Goal: Use online tool/utility: Utilize a website feature to perform a specific function

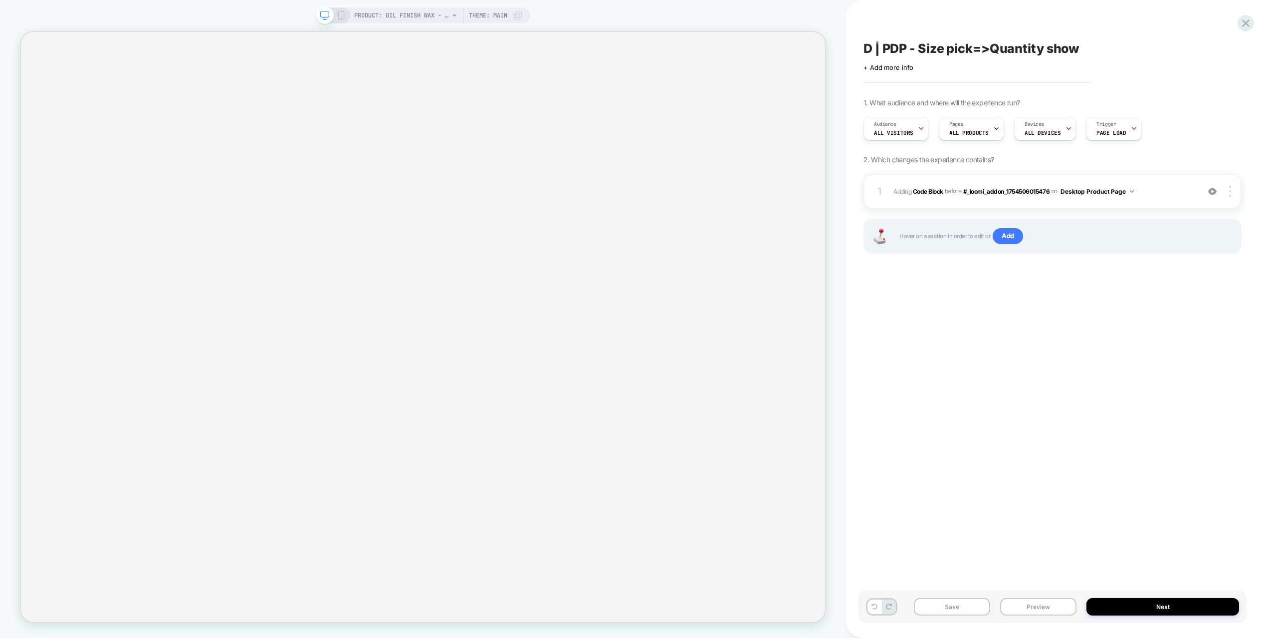
click at [1152, 194] on span "Adding Code Block BEFORE #_loomi_addon_1754506015476 #_loomi_addon_175450601547…" at bounding box center [1044, 191] width 301 height 12
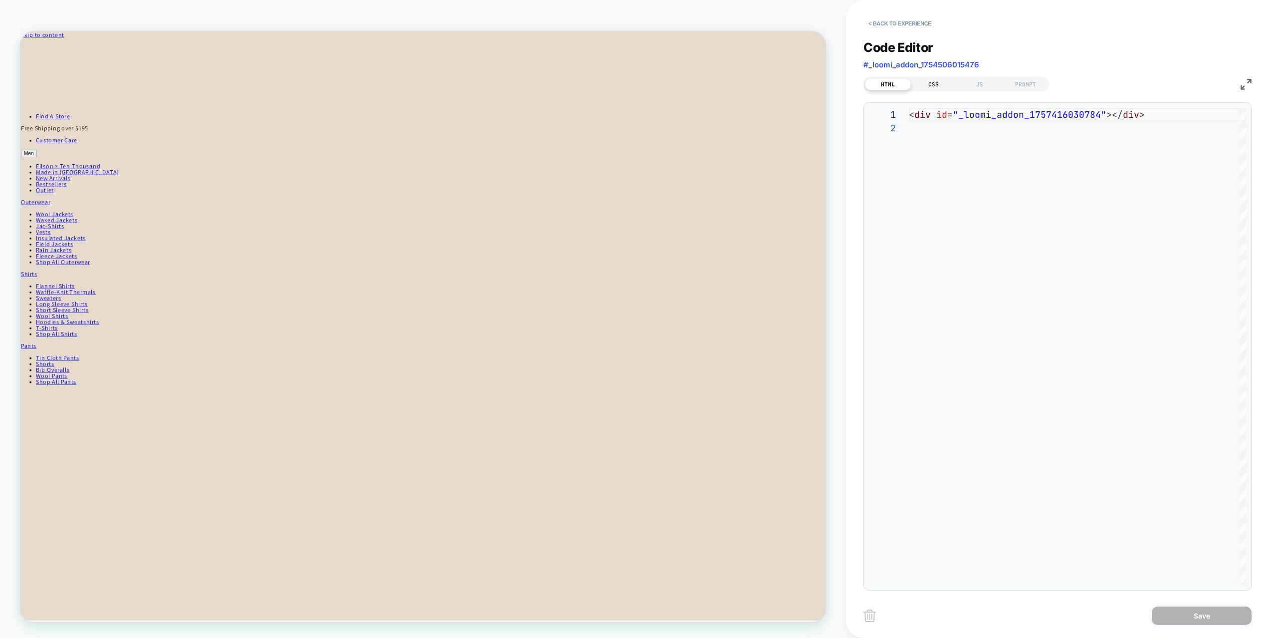
scroll to position [13, 0]
click at [1025, 81] on div "PROMPT" at bounding box center [1026, 84] width 46 height 12
click at [988, 85] on div "JS" at bounding box center [980, 84] width 46 height 12
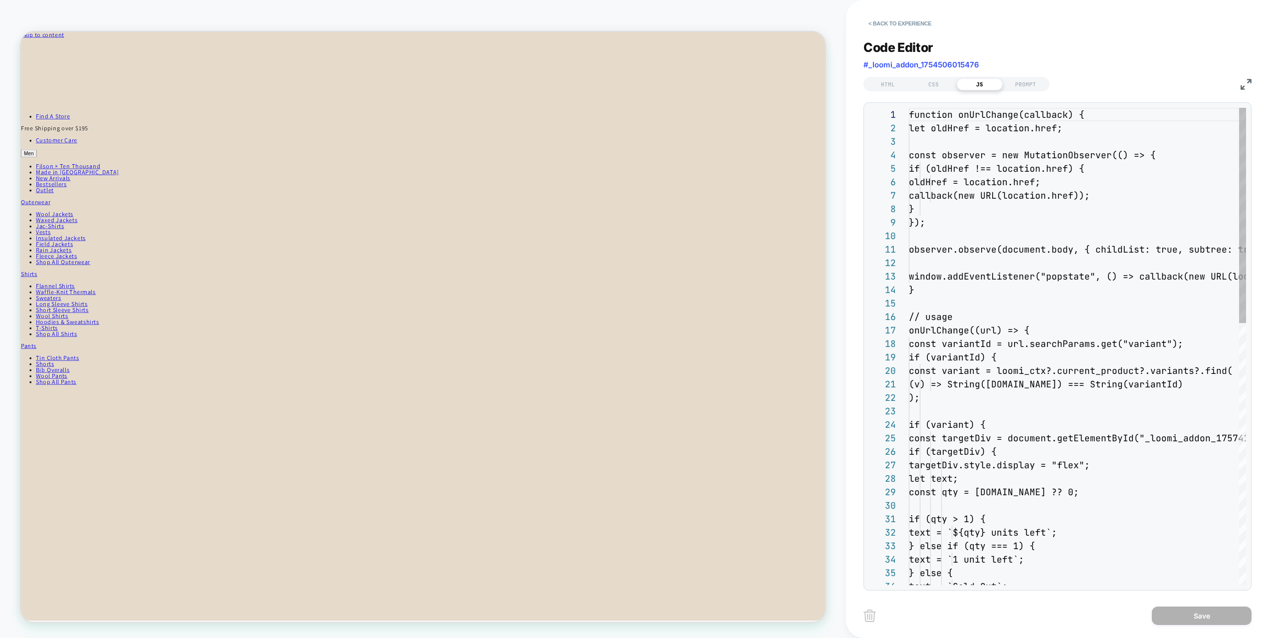
scroll to position [135, 0]
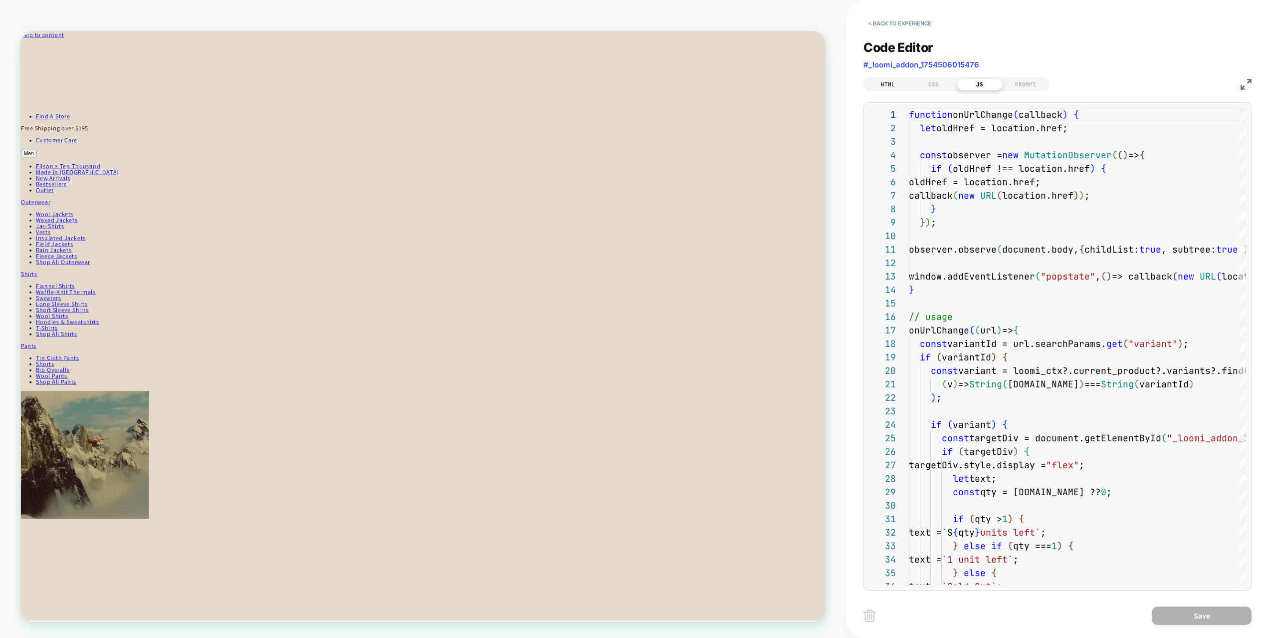
click at [896, 84] on div "HTML" at bounding box center [888, 84] width 46 height 12
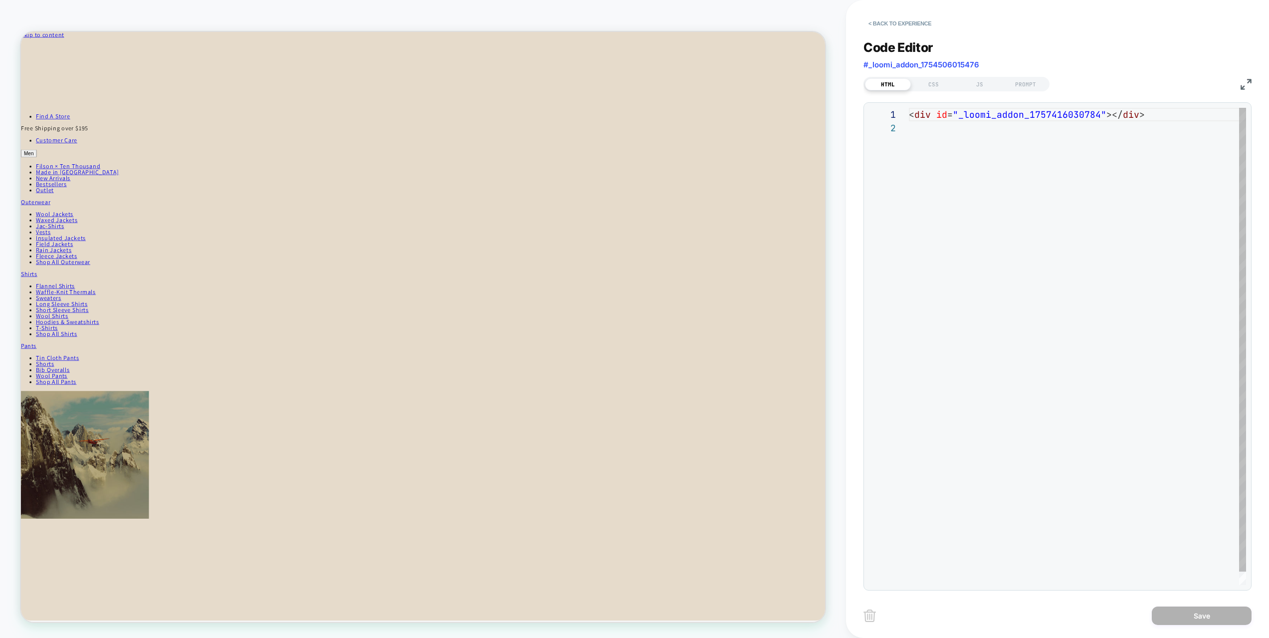
scroll to position [13, 0]
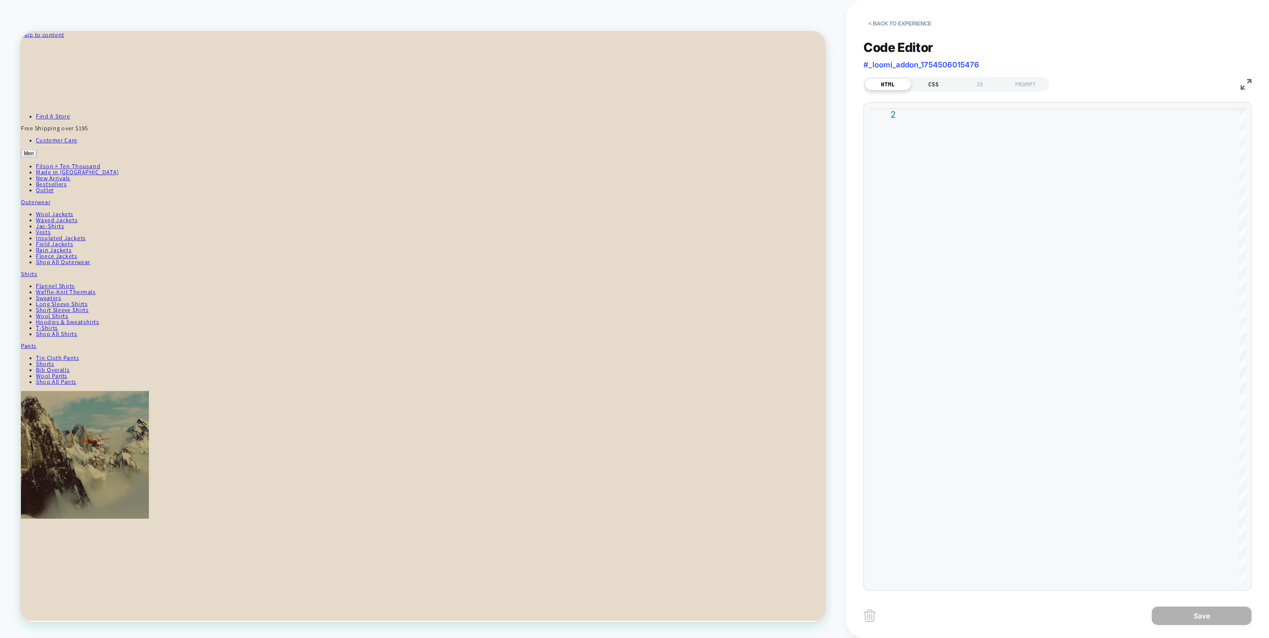
click at [935, 89] on div "CSS" at bounding box center [934, 84] width 46 height 12
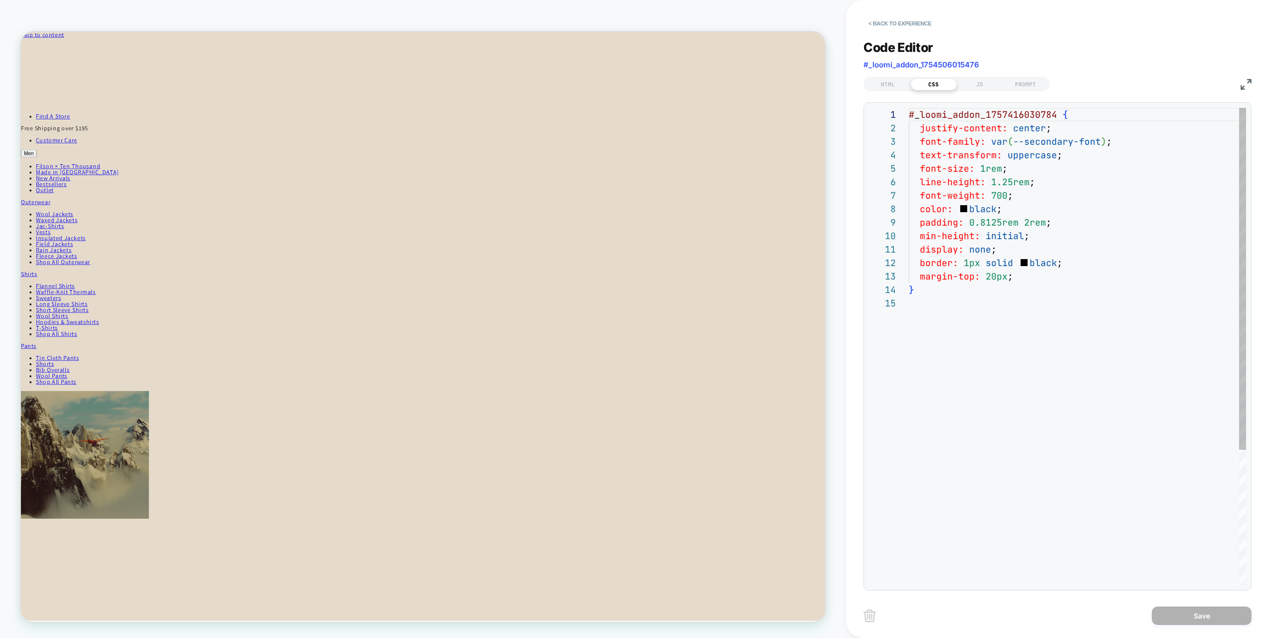
scroll to position [135, 0]
click at [978, 84] on div "JS" at bounding box center [980, 84] width 46 height 12
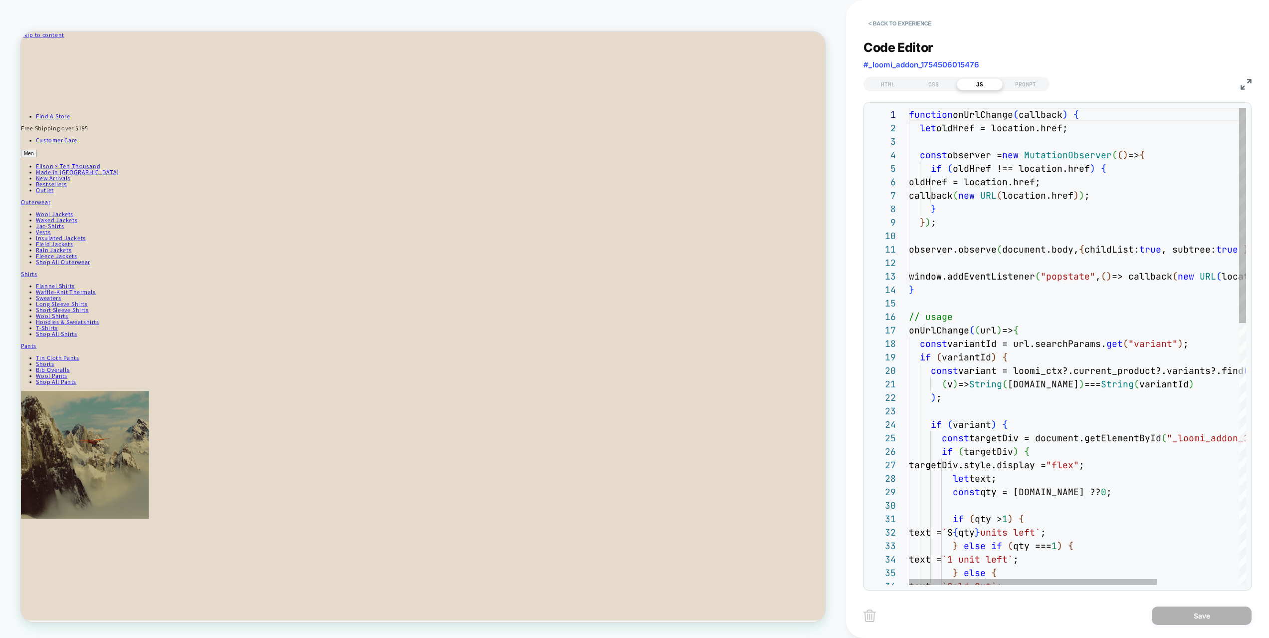
click at [932, 331] on div "window.addEventListener ( "popstate" , ( ) => callback ( new URL ( location.hre…" at bounding box center [1133, 636] width 449 height 1056
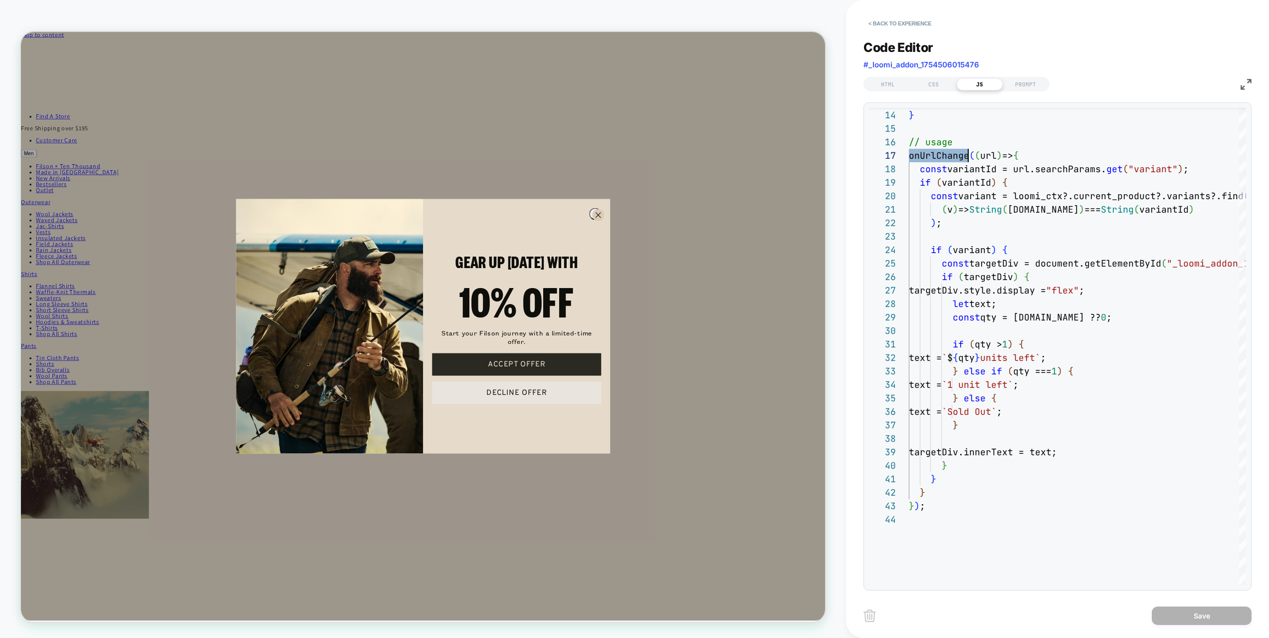
click at [786, 275] on icon "Close dialog" at bounding box center [791, 276] width 16 height 16
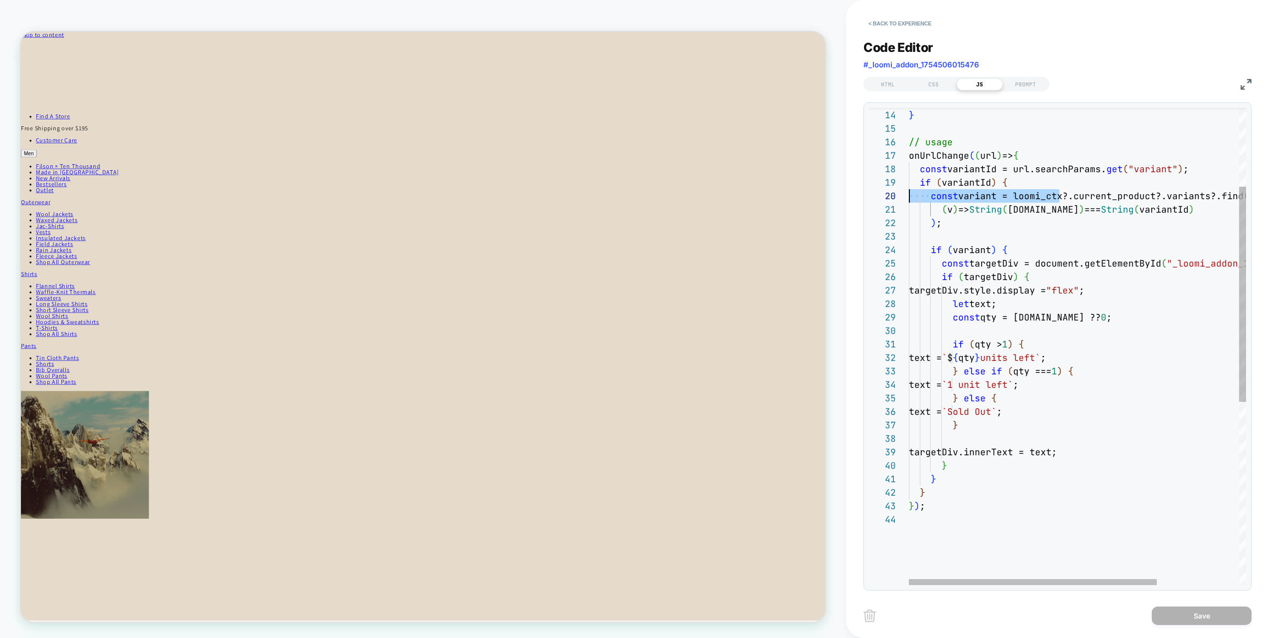
scroll to position [121, 0]
drag, startPoint x: 1080, startPoint y: 197, endPoint x: 855, endPoint y: 197, distance: 224.5
click at [909, 197] on div "window.addEventListener ( "popstate" , ( ) => callback ( new URL ( location.hre…" at bounding box center [1133, 461] width 449 height 1056
type textarea "**********"
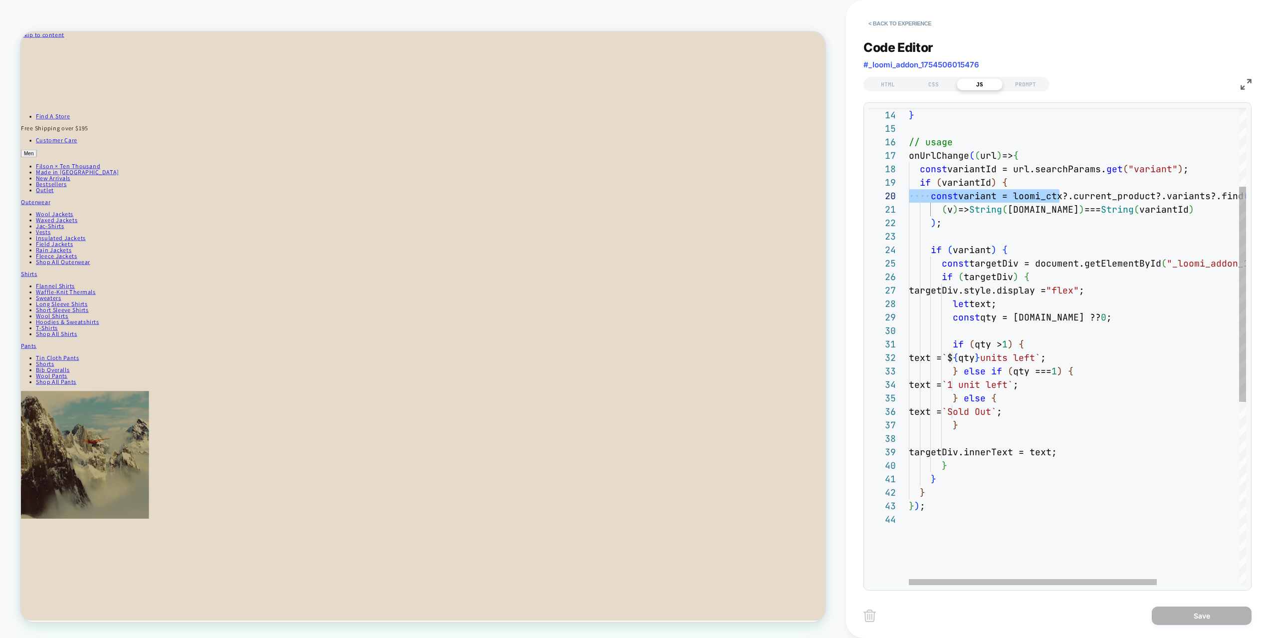
drag, startPoint x: 996, startPoint y: 222, endPoint x: 1004, endPoint y: 231, distance: 11.6
click at [996, 223] on div "window.addEventListener ( "popstate" , ( ) => callback ( new URL ( location.hre…" at bounding box center [1133, 461] width 449 height 1056
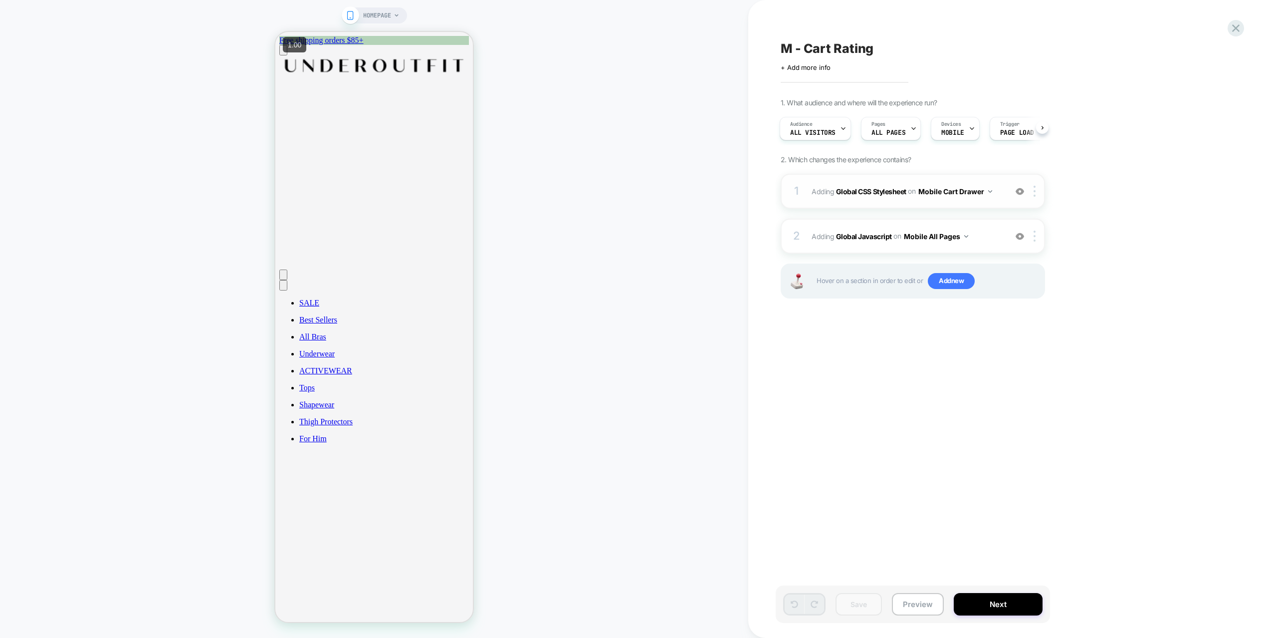
click at [999, 199] on div "1 Adding Global CSS Stylesheet on Mobile Cart Drawer Add Before Add After Copy …" at bounding box center [913, 191] width 264 height 35
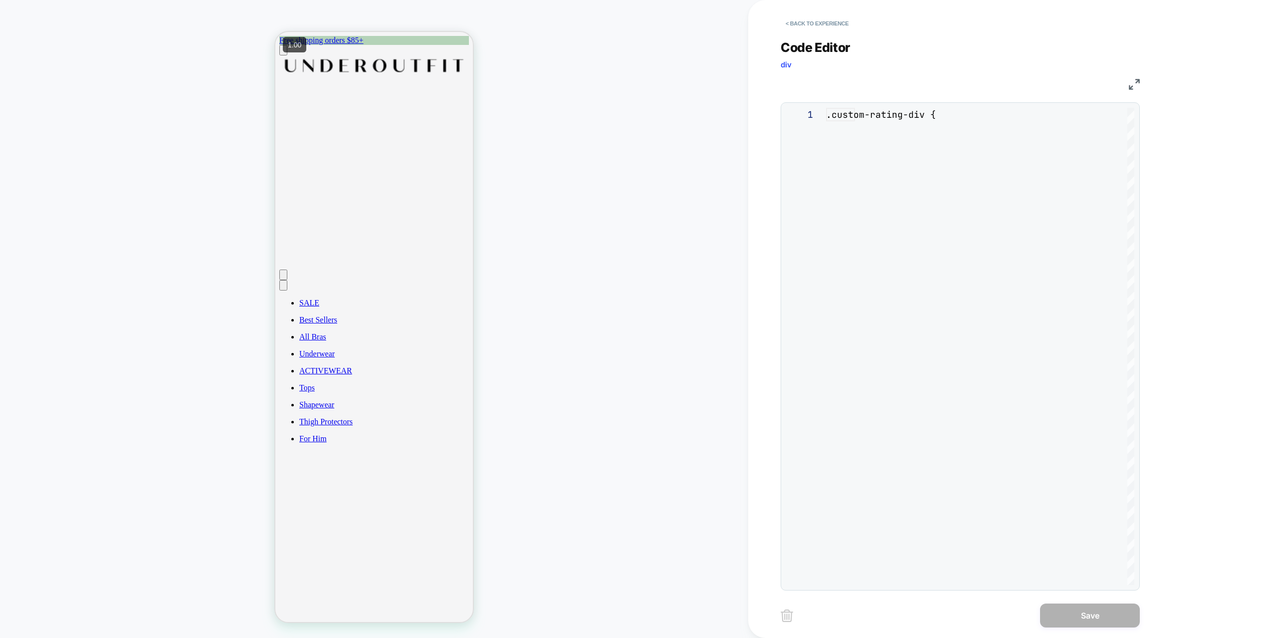
scroll to position [135, 0]
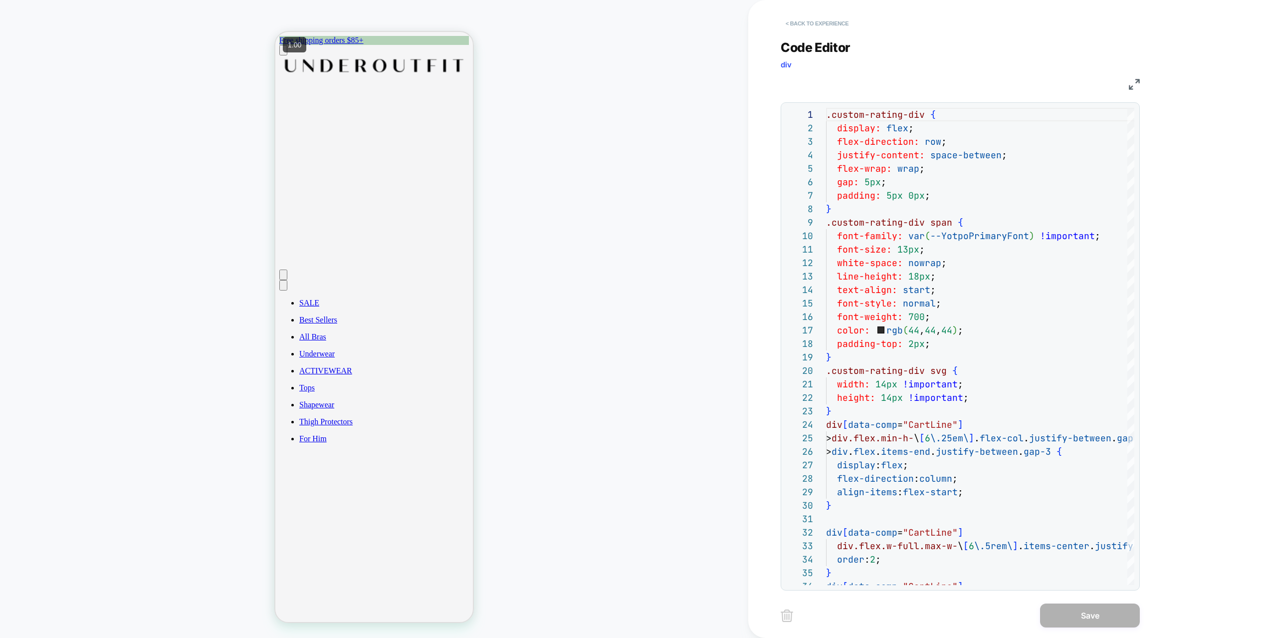
click at [822, 25] on button "< Back to experience" at bounding box center [817, 23] width 73 height 16
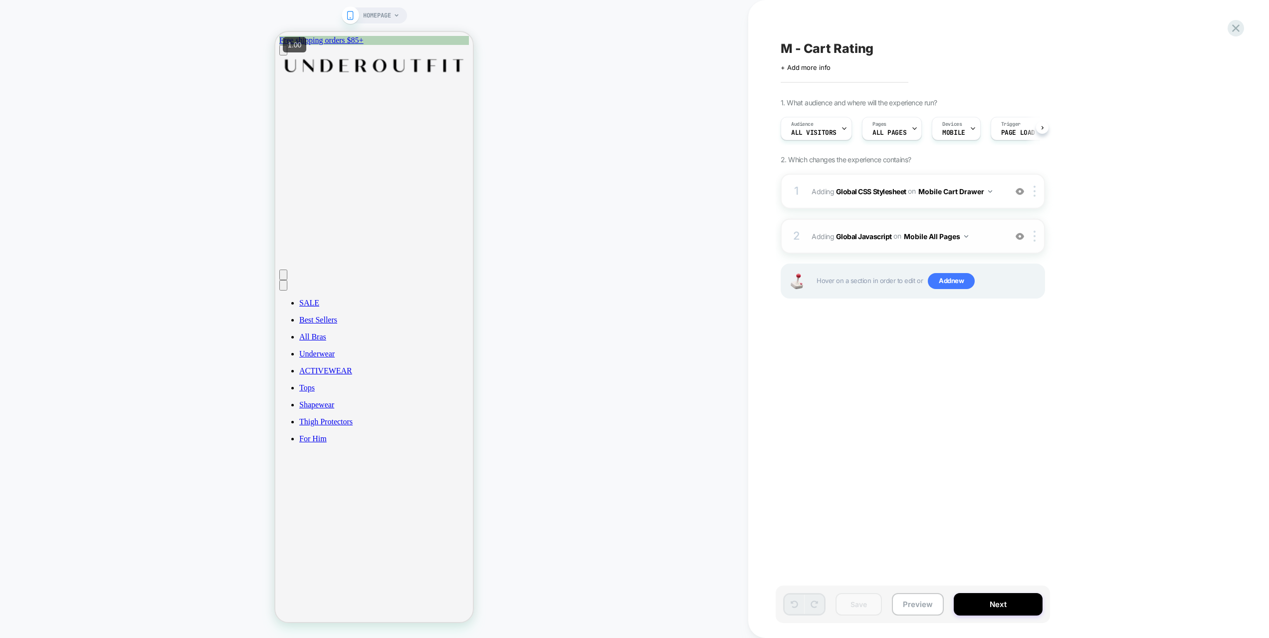
scroll to position [0, 0]
click at [991, 234] on span "Adding Global Javascript on Mobile All Pages" at bounding box center [907, 236] width 190 height 14
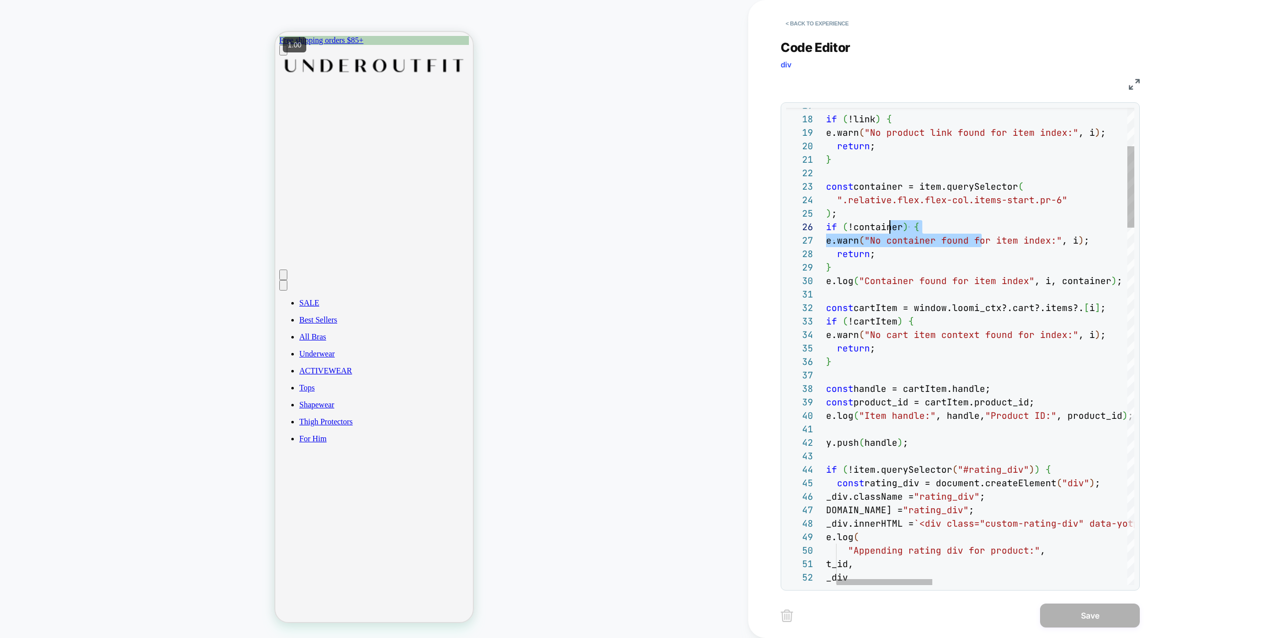
scroll to position [67, 0]
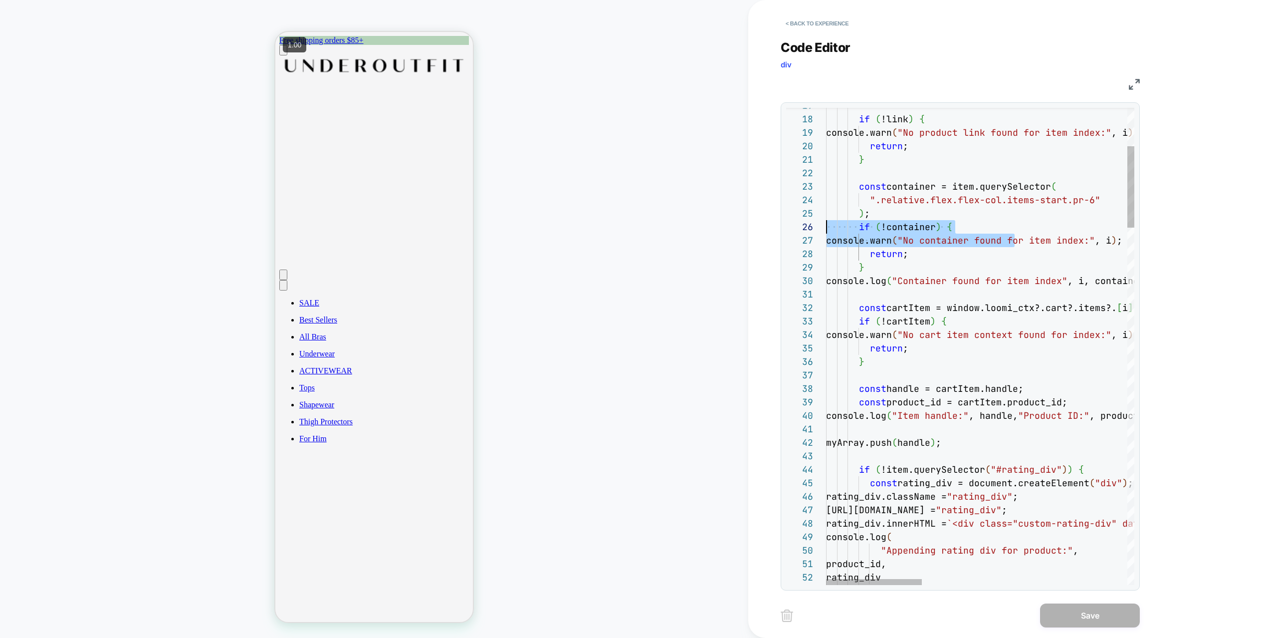
drag, startPoint x: 1016, startPoint y: 243, endPoint x: 764, endPoint y: 226, distance: 253.1
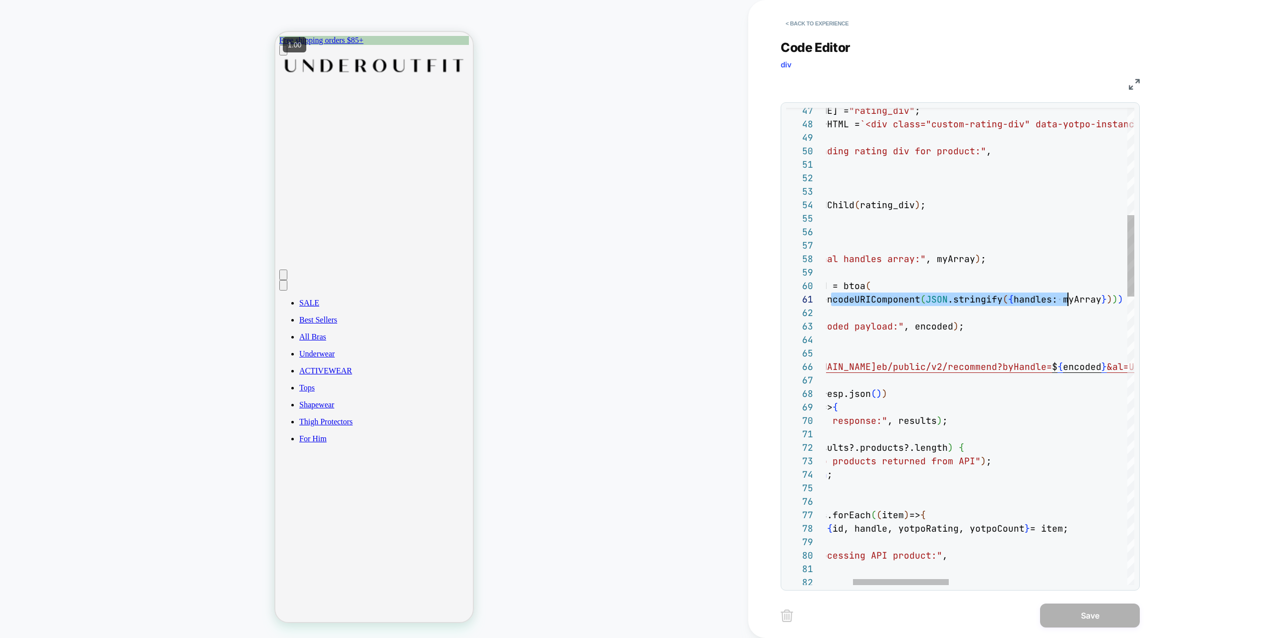
scroll to position [121, 0]
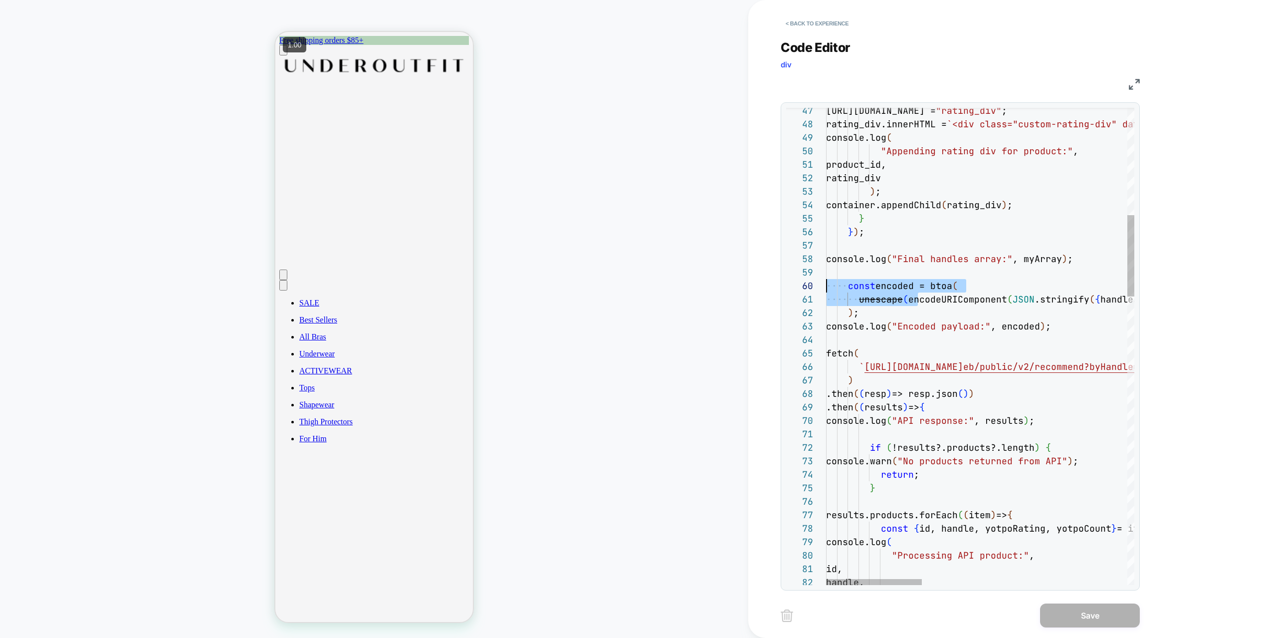
drag, startPoint x: 919, startPoint y: 300, endPoint x: 775, endPoint y: 286, distance: 143.9
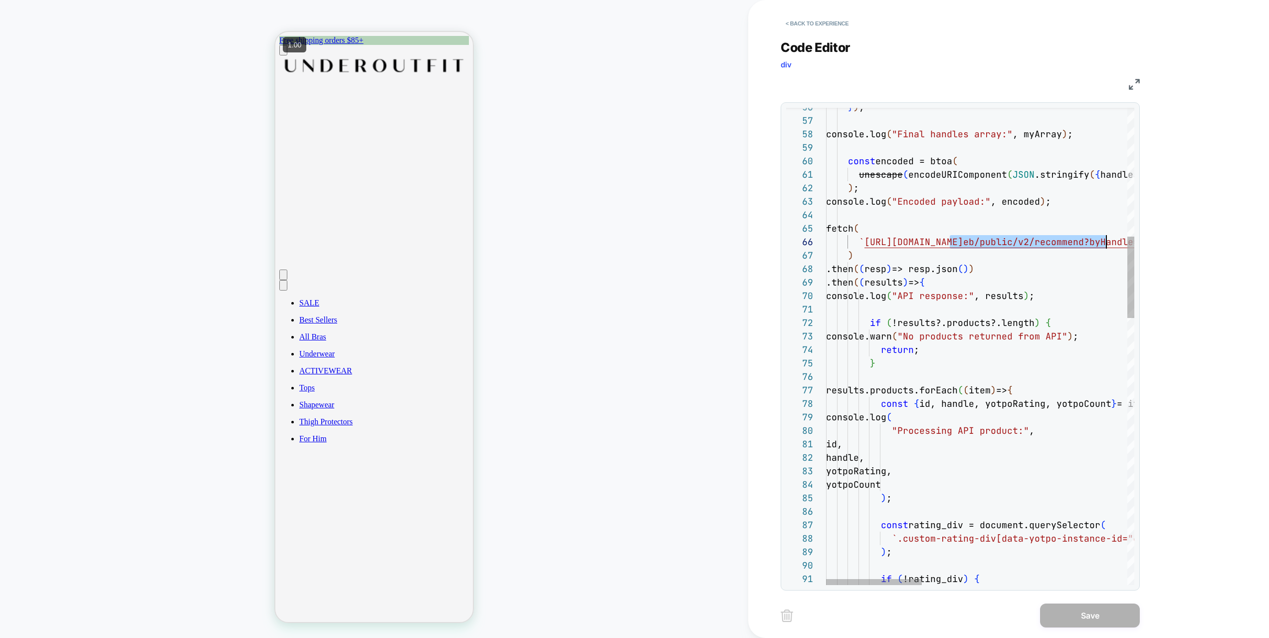
scroll to position [67, 619]
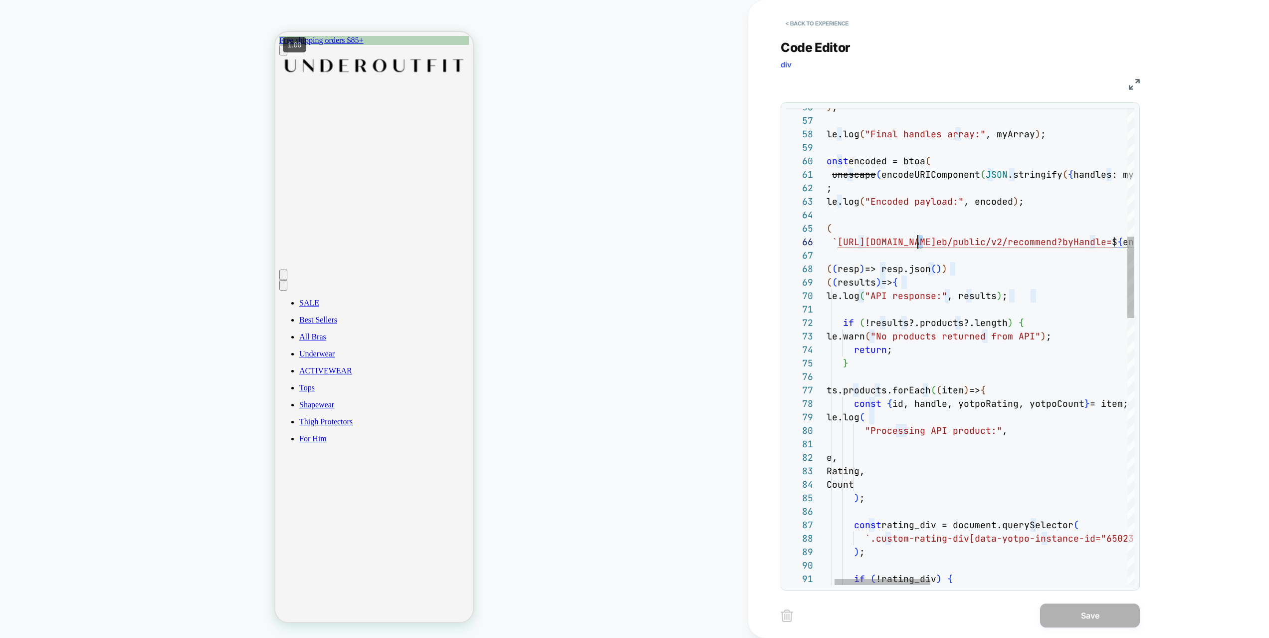
drag, startPoint x: 961, startPoint y: 249, endPoint x: 920, endPoint y: 246, distance: 41.0
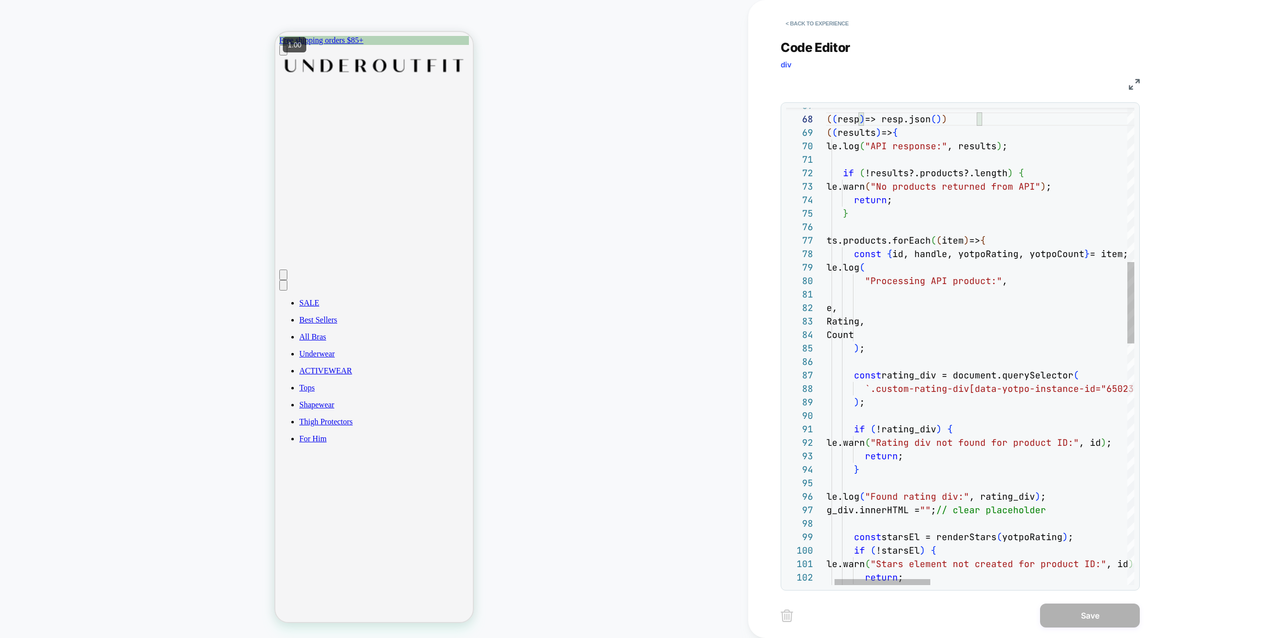
type textarea "**********"
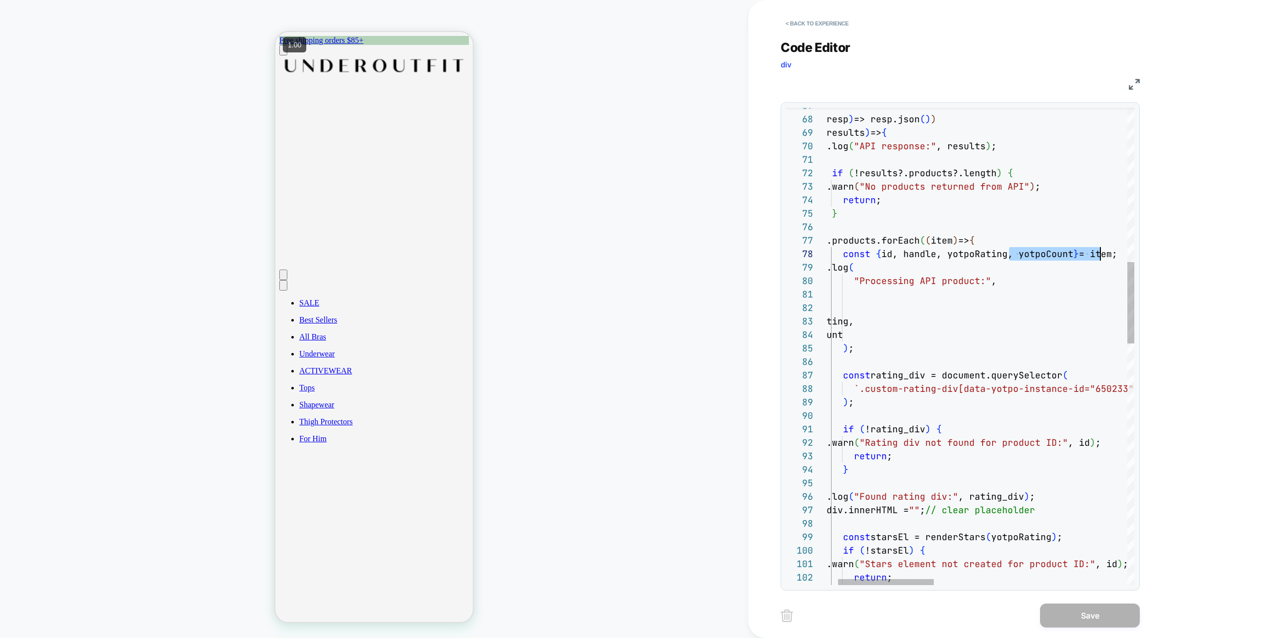
scroll to position [94, 0]
drag, startPoint x: 1021, startPoint y: 254, endPoint x: 814, endPoint y: 251, distance: 207.1
click at [814, 251] on div ") .then ( ( resp ) => resp.json ( ) ) .then ( ( results ) => { console.log ( "A…" at bounding box center [1271, 600] width 966 height 2781
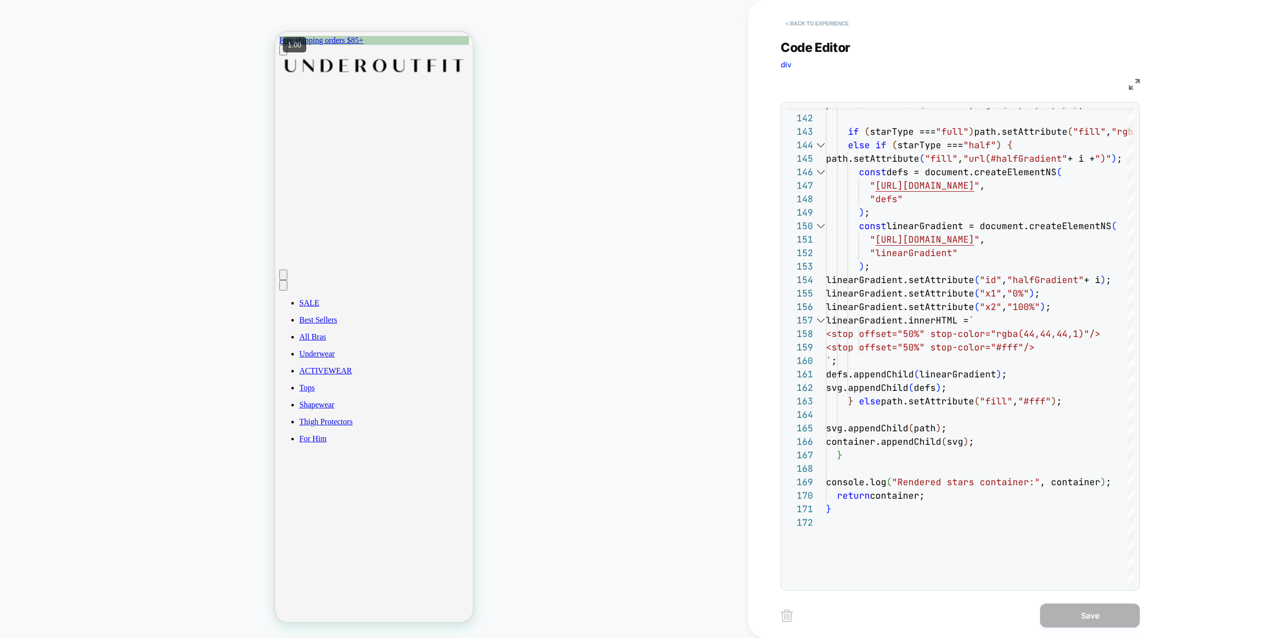
click at [831, 27] on button "< Back to experience" at bounding box center [817, 23] width 73 height 16
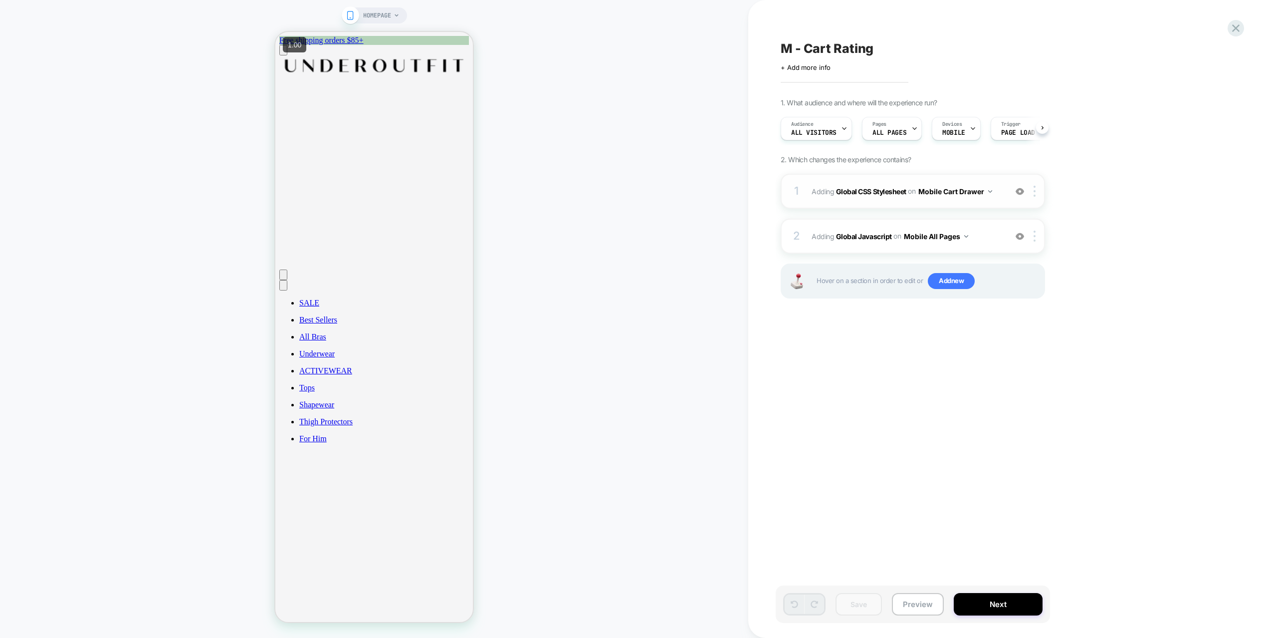
scroll to position [0, 0]
